Goal: Transaction & Acquisition: Purchase product/service

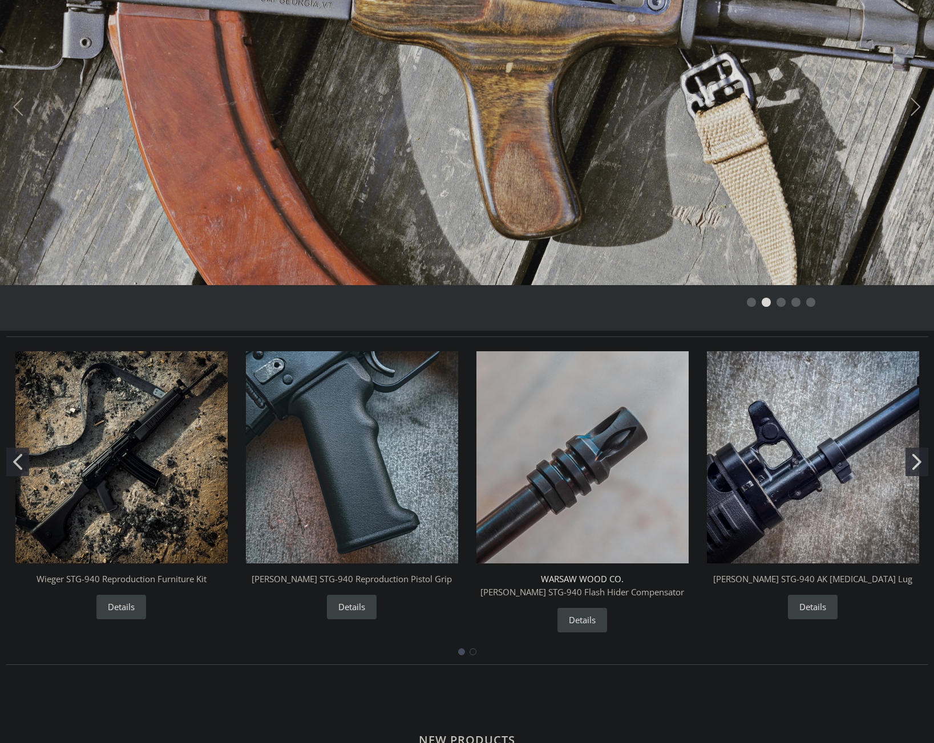
scroll to position [228, 0]
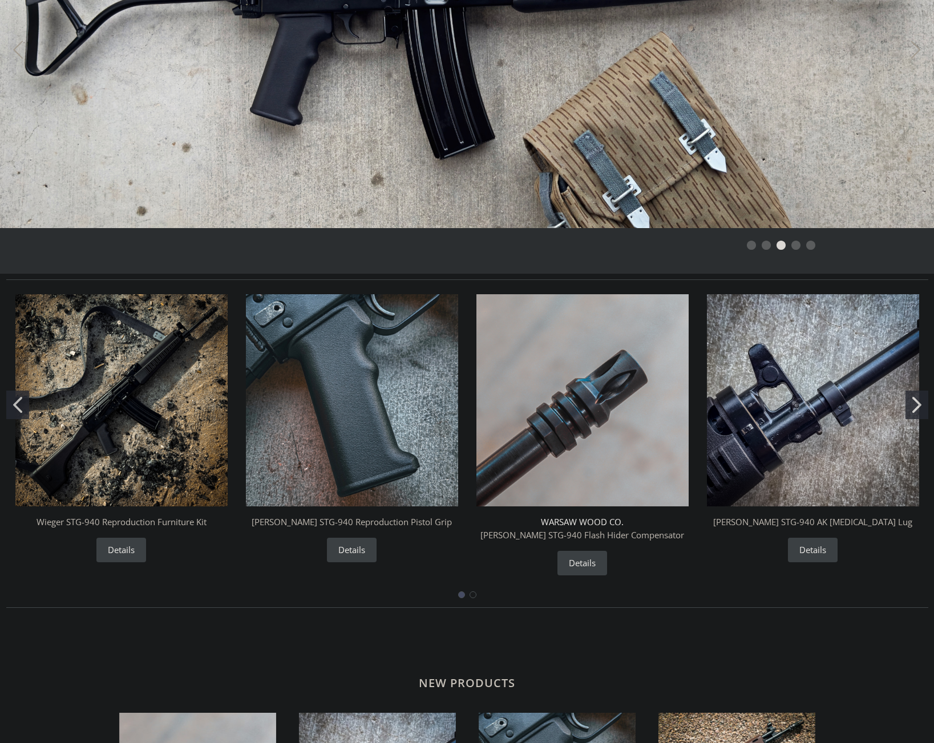
click at [834, 398] on img "Wieger STG-940 AK Bayonet Lug" at bounding box center [813, 400] width 212 height 212
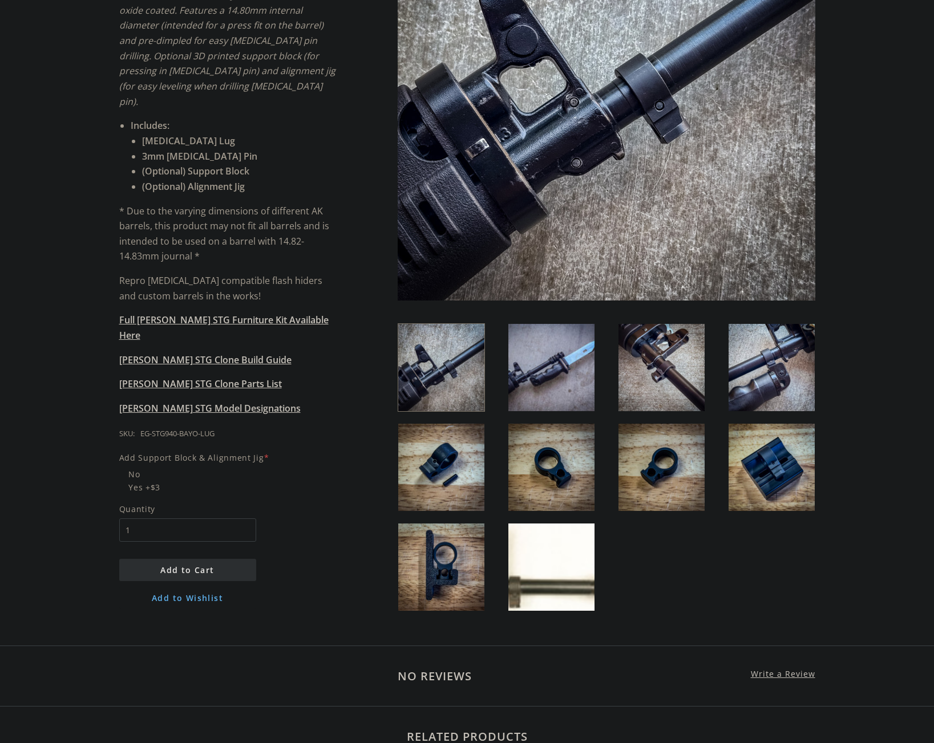
scroll to position [342, 0]
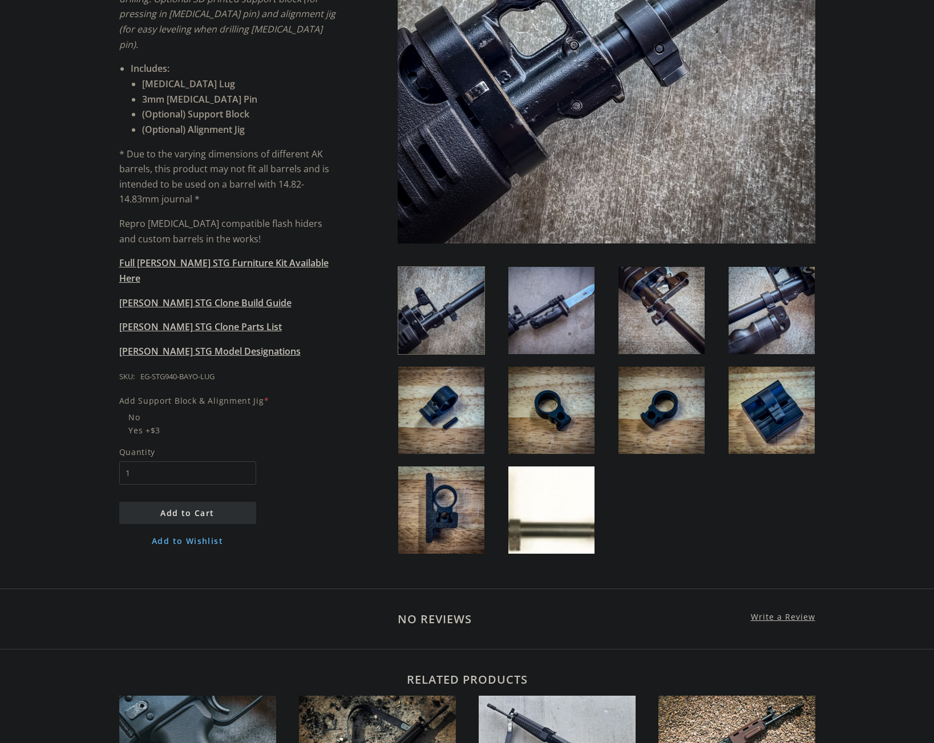
click at [691, 412] on img at bounding box center [661, 410] width 86 height 87
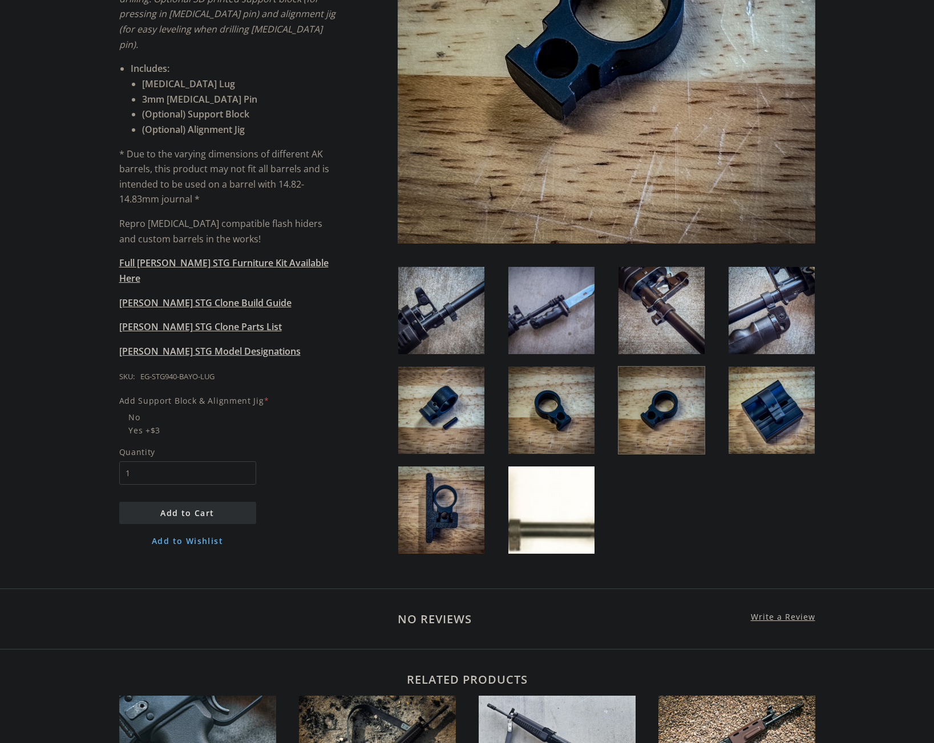
scroll to position [228, 0]
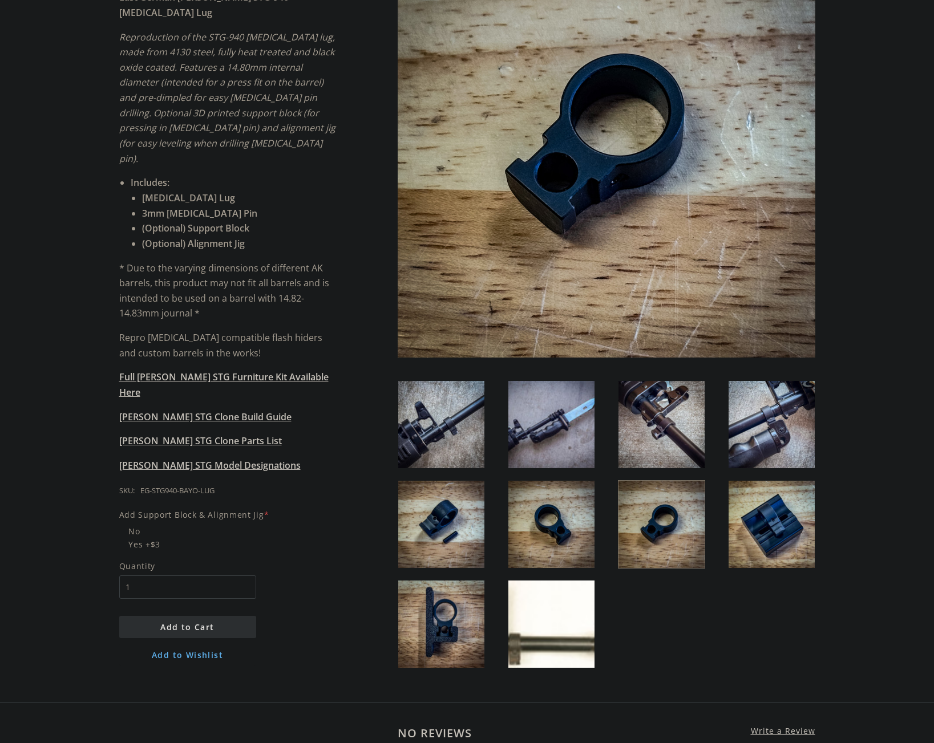
click at [555, 521] on img at bounding box center [551, 524] width 86 height 87
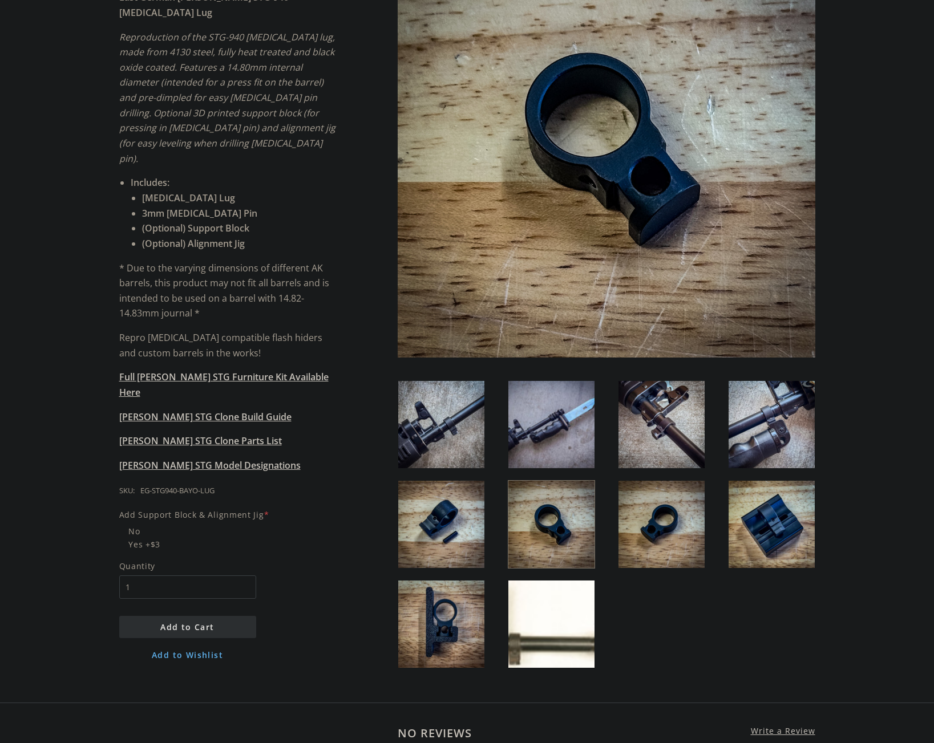
click at [443, 517] on img at bounding box center [441, 524] width 86 height 87
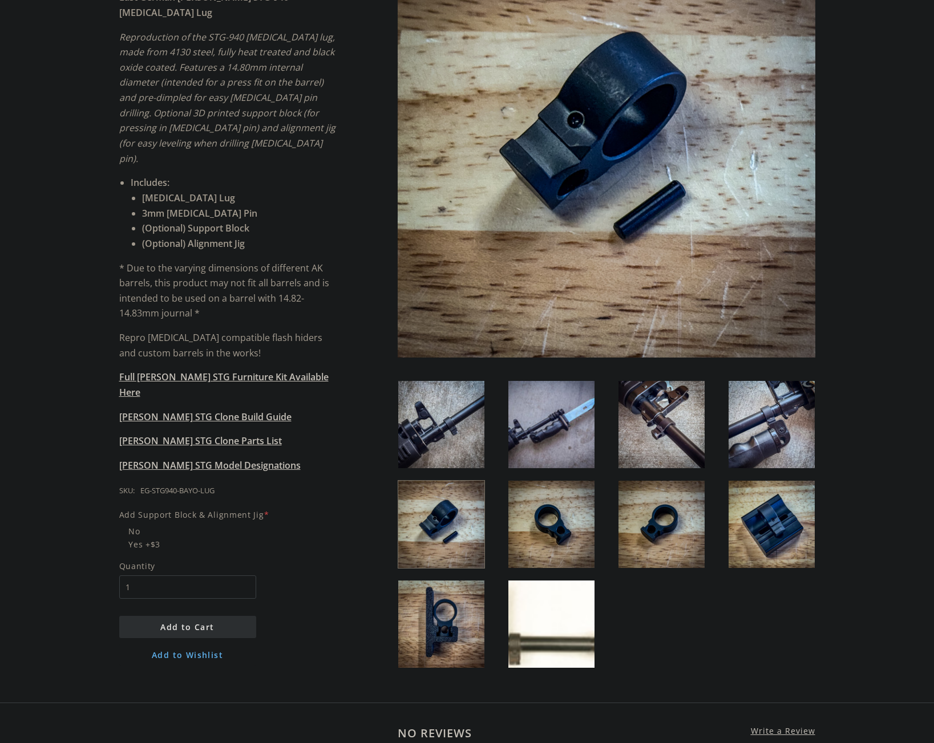
scroll to position [285, 0]
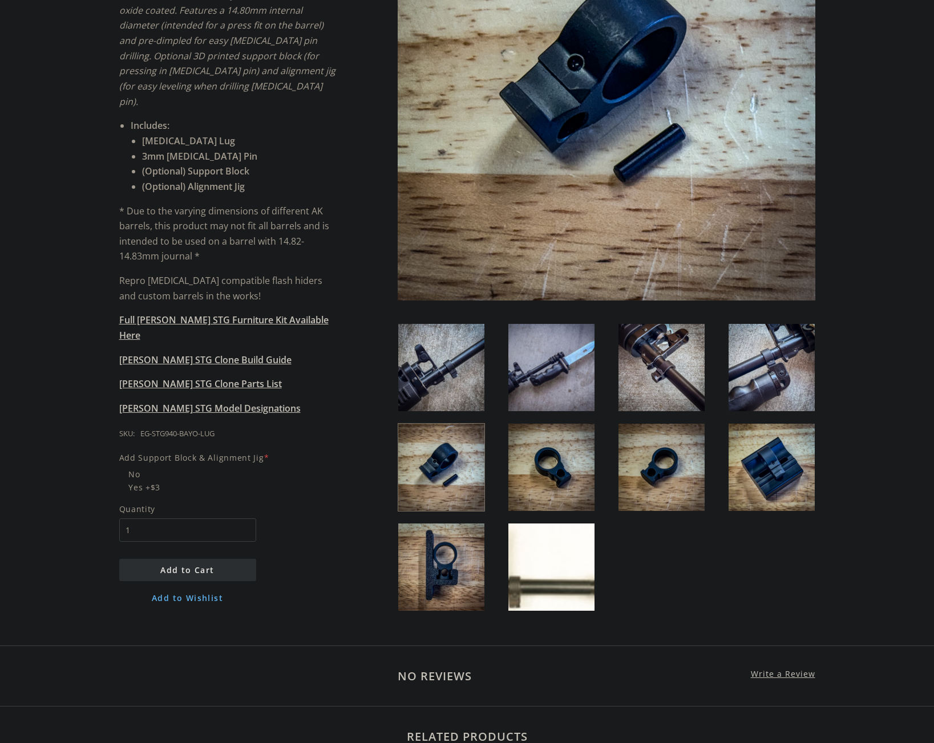
click at [444, 577] on img at bounding box center [441, 567] width 86 height 87
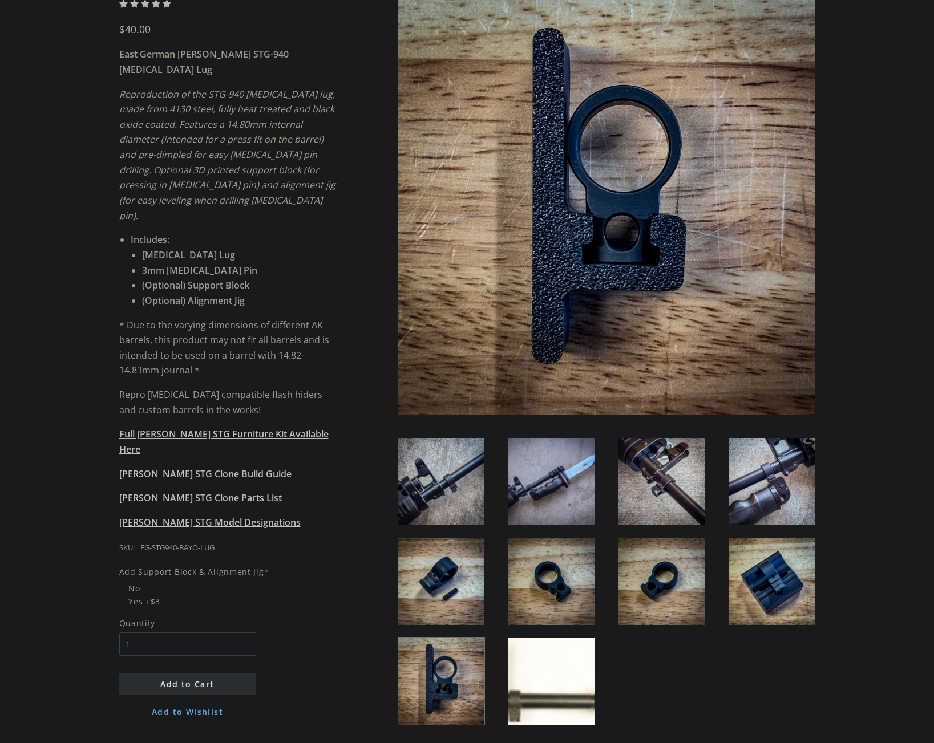
scroll to position [114, 0]
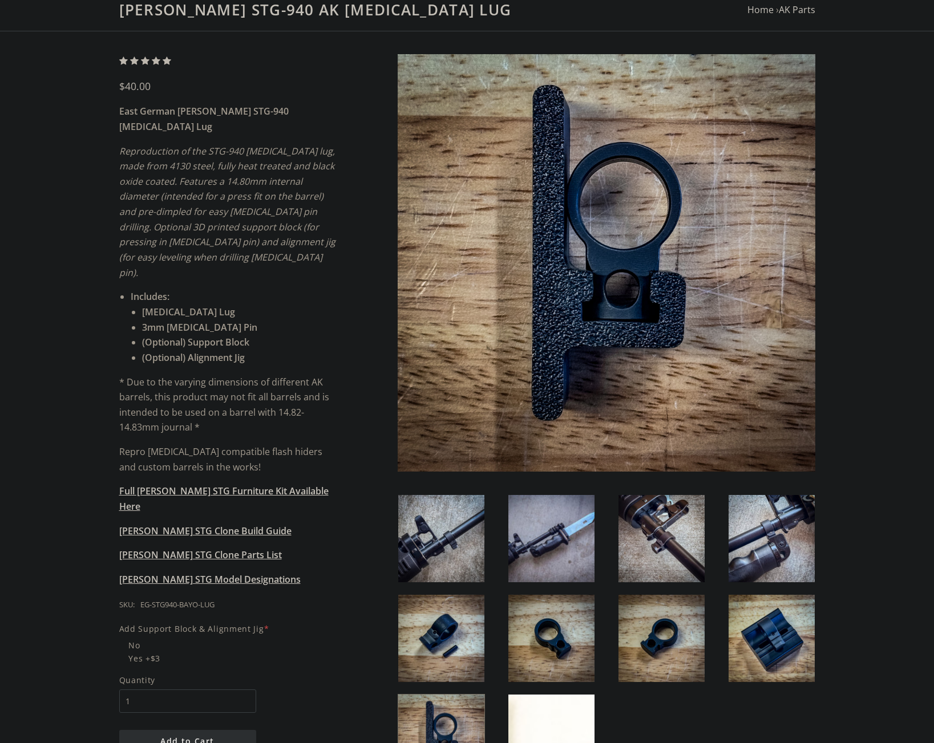
click at [776, 642] on img at bounding box center [772, 638] width 86 height 87
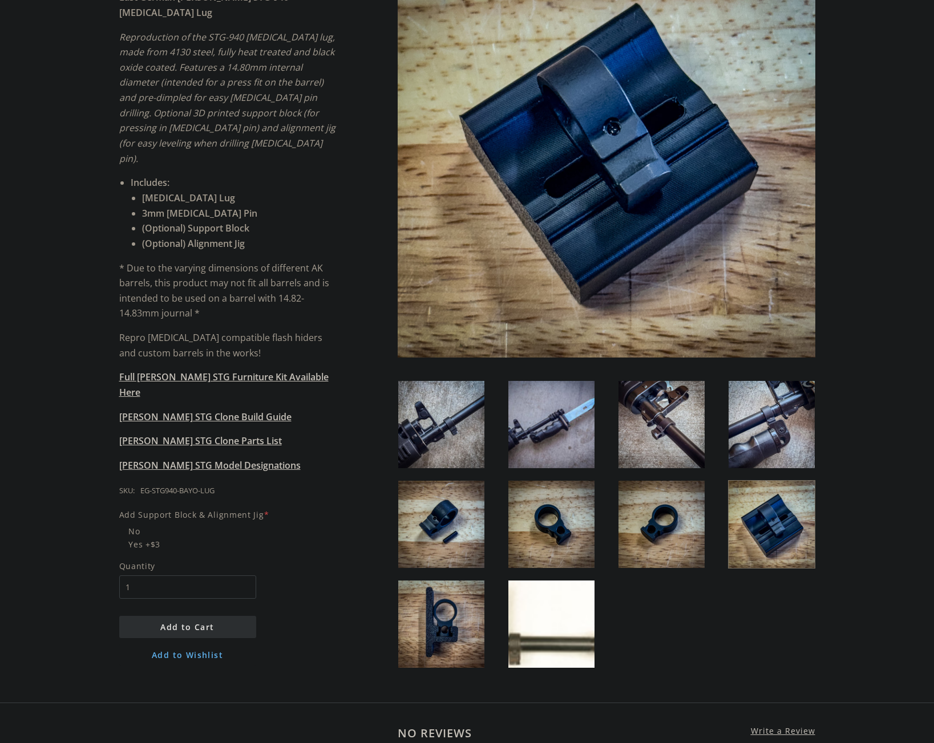
scroll to position [342, 0]
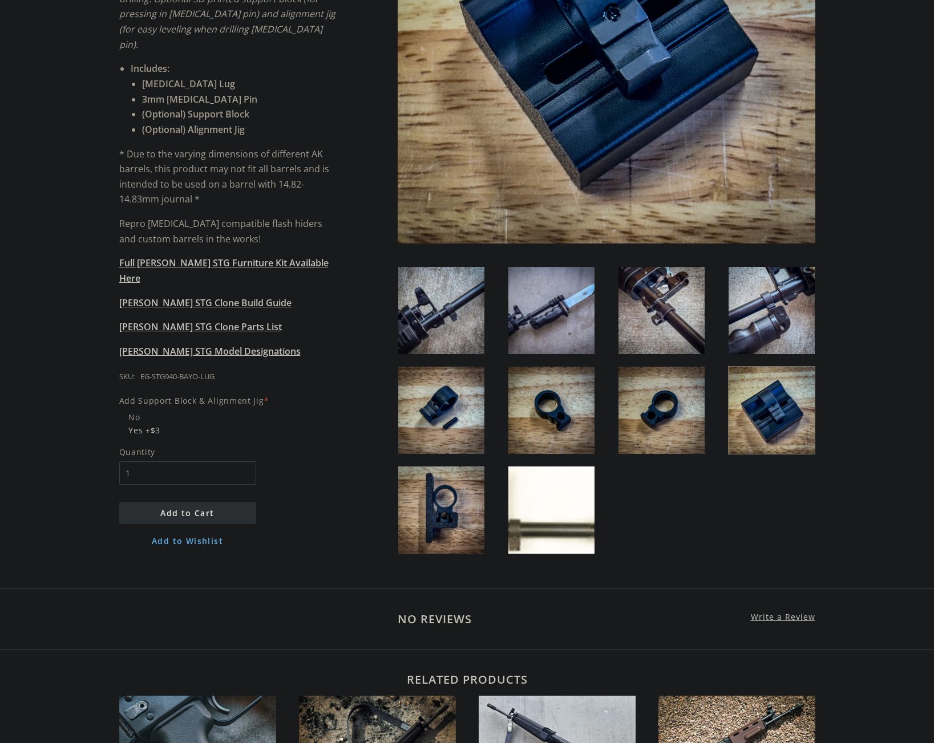
click at [123, 424] on span "Yes +$3" at bounding box center [228, 430] width 219 height 13
click at [123, 424] on input "Yes +$3" at bounding box center [199, 424] width 160 height 1
radio input "true"
click at [192, 508] on span "Add to Cart" at bounding box center [187, 513] width 54 height 11
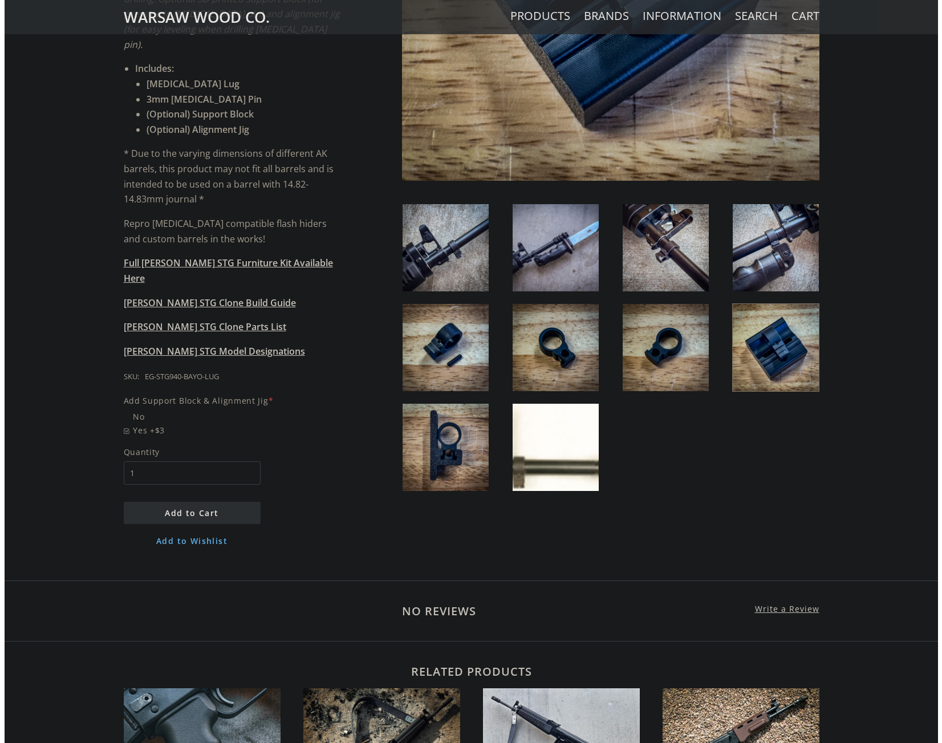
scroll to position [0, 0]
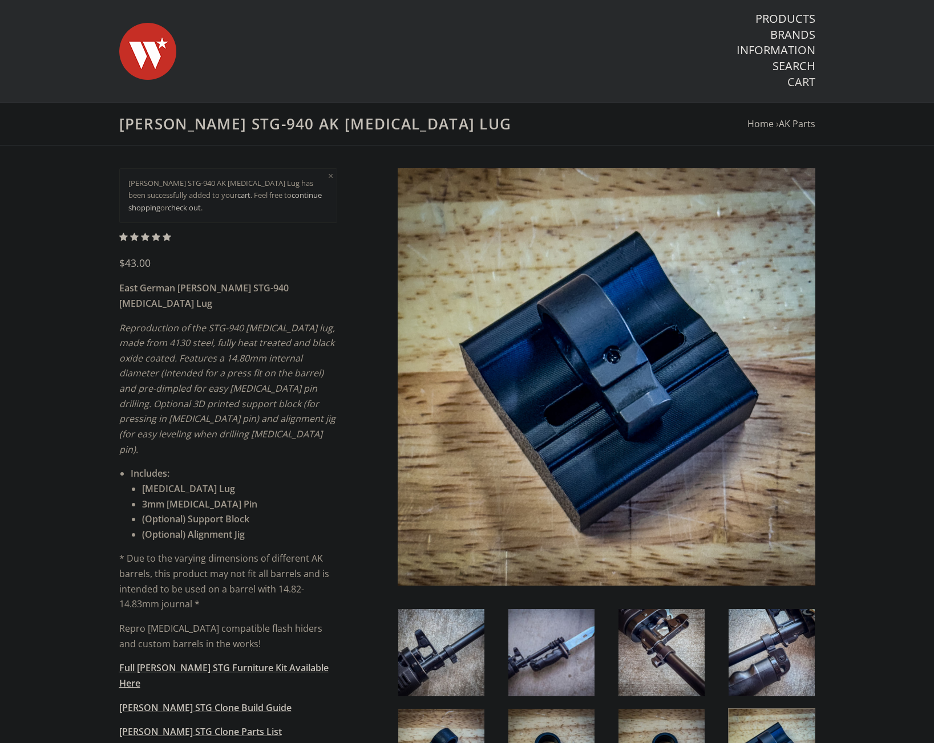
click at [805, 85] on link "Cart" at bounding box center [801, 82] width 28 height 15
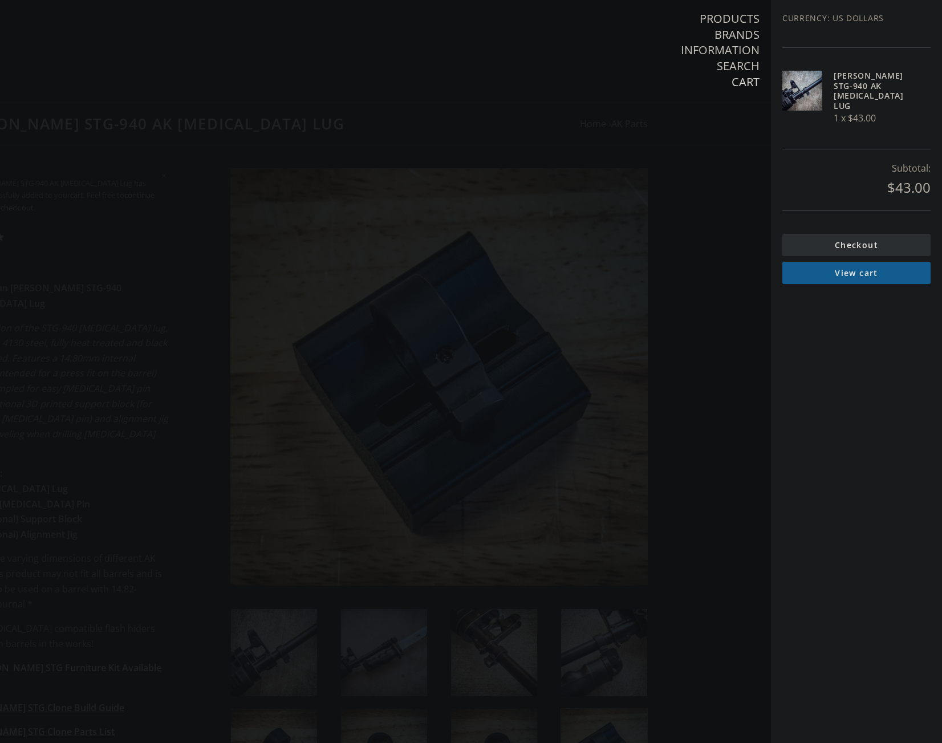
click at [856, 262] on link "View cart" at bounding box center [857, 273] width 148 height 22
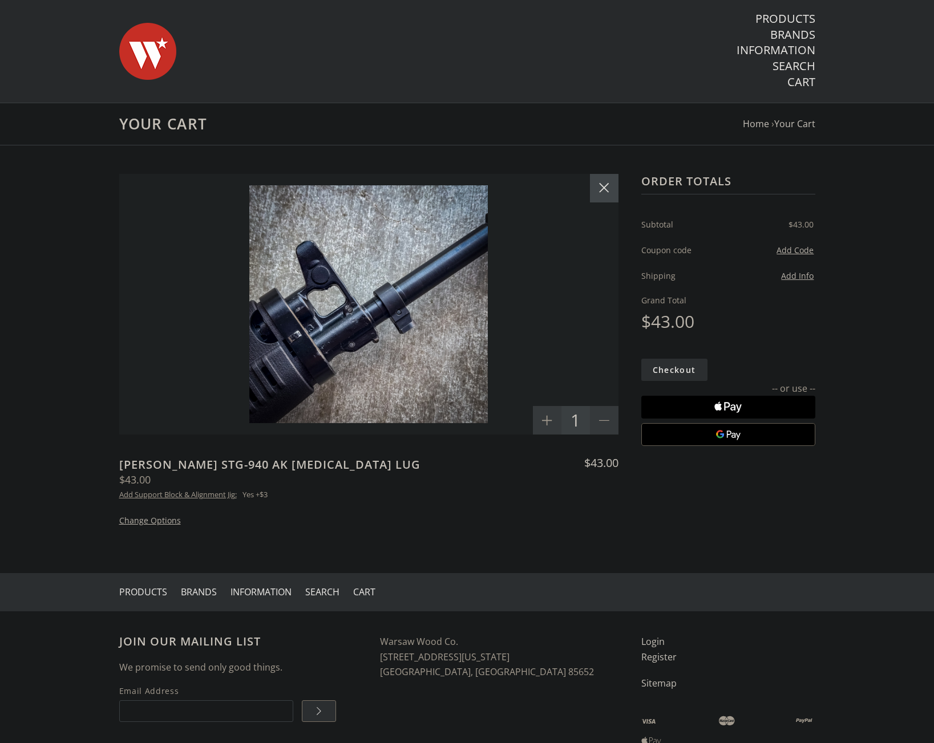
click at [601, 187] on icon at bounding box center [604, 188] width 10 height 10
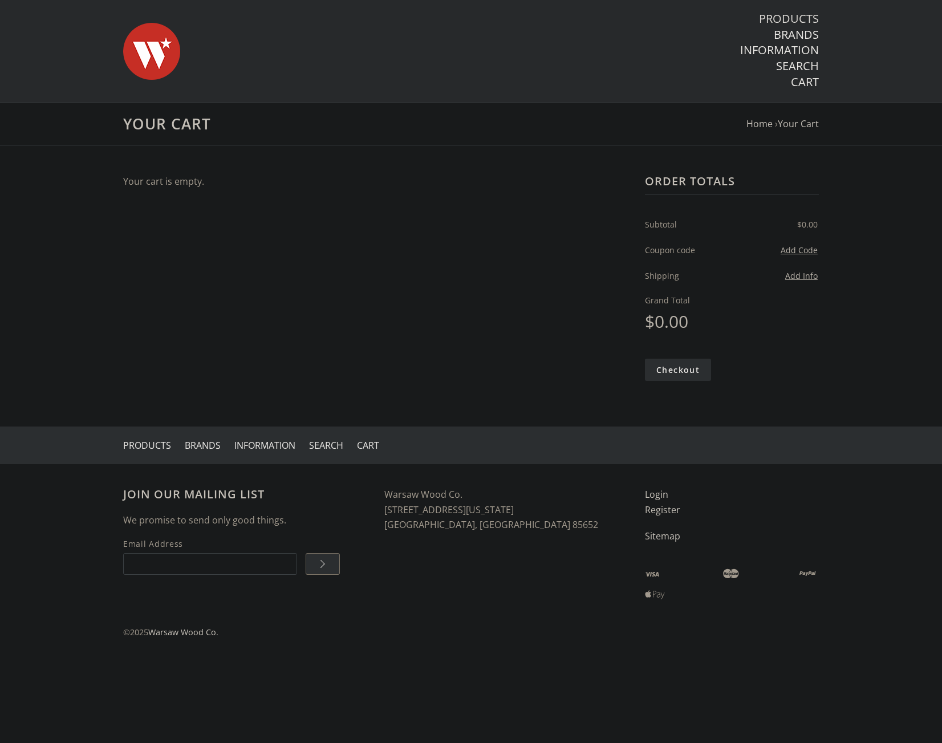
click at [798, 14] on link "Products" at bounding box center [789, 18] width 60 height 15
